Goal: Obtain resource: Obtain resource

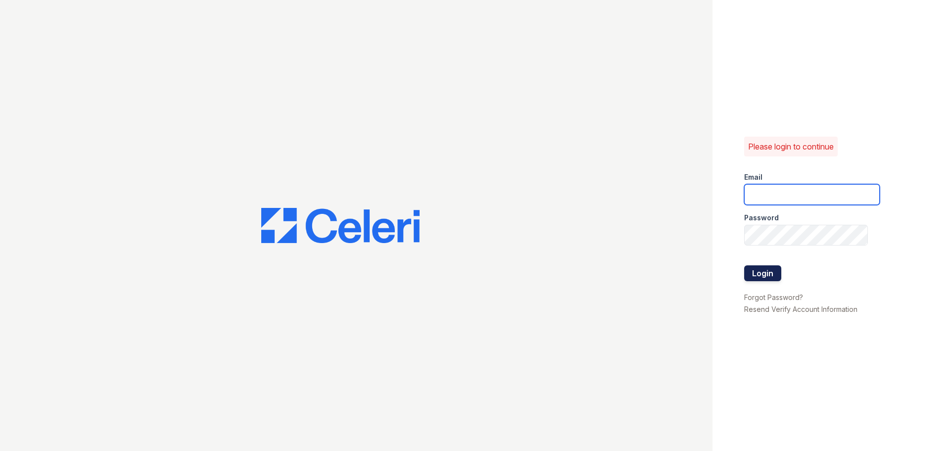
type input "[EMAIL_ADDRESS][DOMAIN_NAME]"
click at [762, 270] on button "Login" at bounding box center [762, 273] width 37 height 16
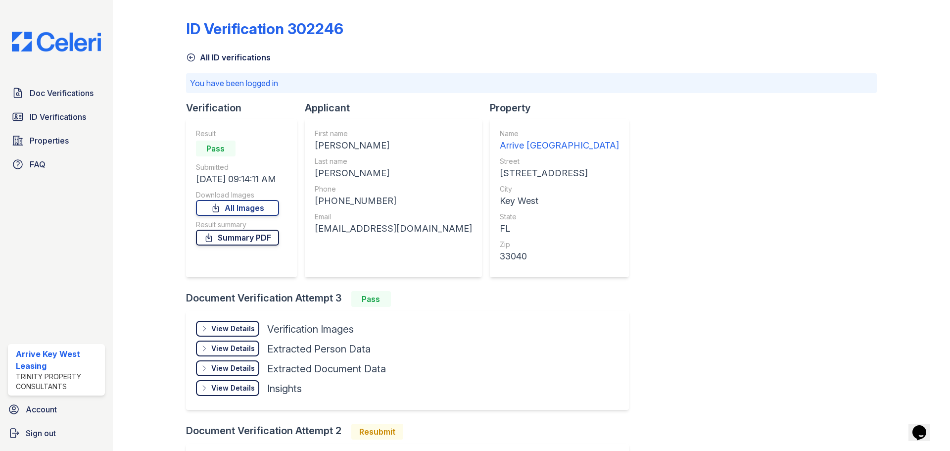
click at [225, 236] on link "Summary PDF" at bounding box center [237, 238] width 83 height 16
click at [213, 328] on div "View Details" at bounding box center [233, 329] width 44 height 10
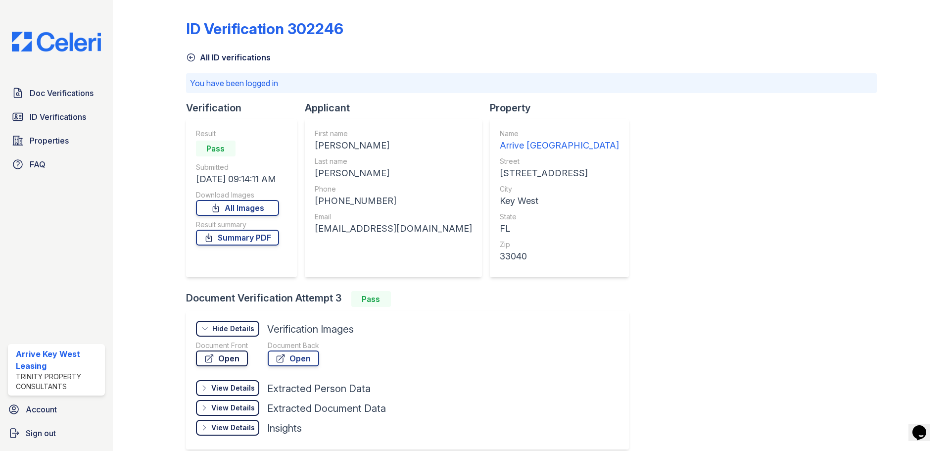
click at [230, 358] on link "Open" at bounding box center [222, 358] width 52 height 16
